Goal: Task Accomplishment & Management: Manage account settings

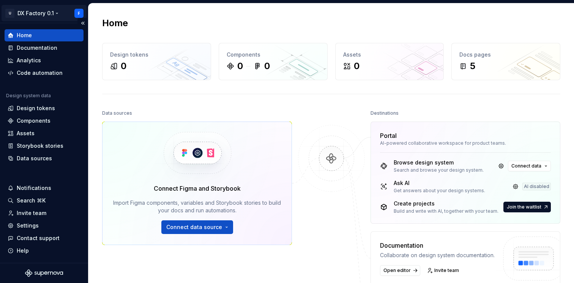
click at [79, 12] on html "U DX Factory 0.1 F Home Documentation Analytics Code automation Design system d…" at bounding box center [287, 141] width 574 height 283
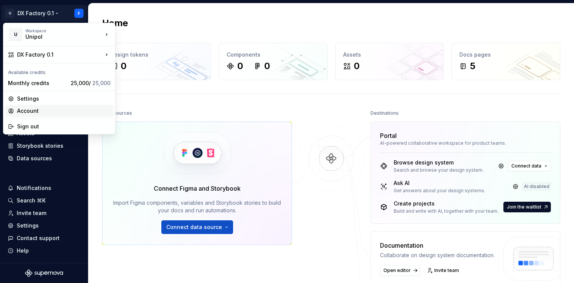
click at [29, 110] on div "Account" at bounding box center [63, 111] width 93 height 8
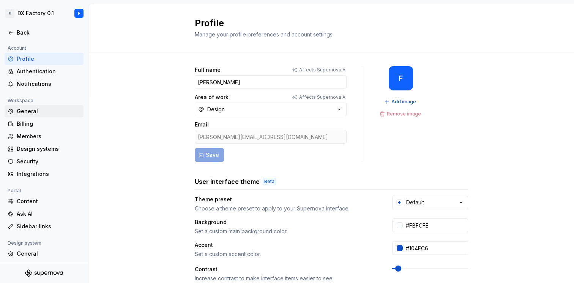
click at [23, 110] on div "General" at bounding box center [49, 112] width 64 height 8
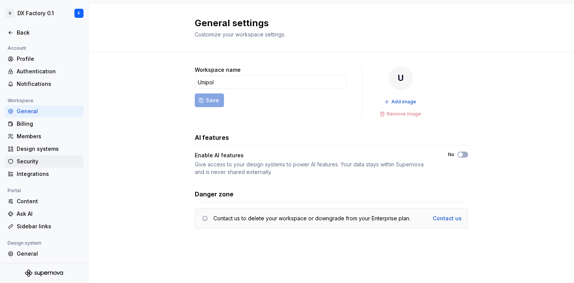
scroll to position [52, 0]
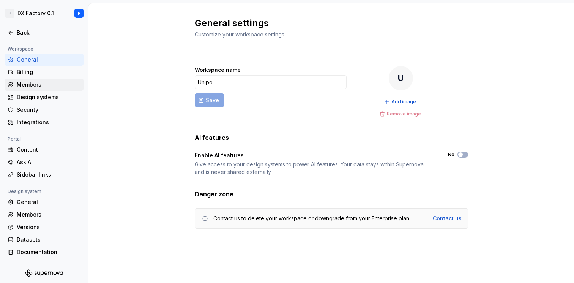
click at [33, 85] on div "Members" at bounding box center [49, 85] width 64 height 8
